Goal: Task Accomplishment & Management: Manage account settings

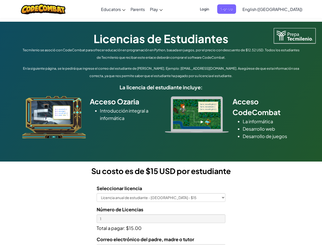
click at [161, 122] on div at bounding box center [196, 114] width 71 height 37
click at [212, 9] on span "Login" at bounding box center [204, 8] width 15 height 9
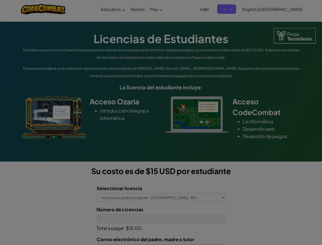
click at [0, 0] on input "Email or Username :" at bounding box center [0, 0] width 0 height 0
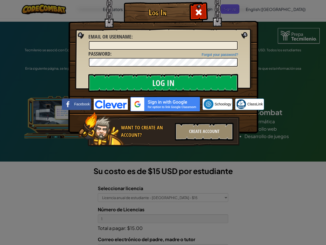
click at [258, 9] on div "Log In Unknown Error Email or Username : Forgot your password? Password : Log I…" at bounding box center [163, 122] width 326 height 245
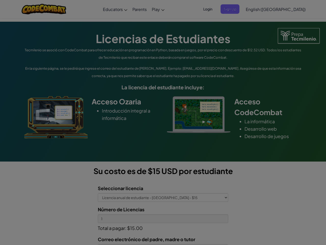
click at [258, 9] on div "Log In Unknown Error Email or Username : Forgot your password? Password : Log I…" at bounding box center [163, 122] width 326 height 245
click at [285, 9] on div at bounding box center [163, 122] width 326 height 245
